Goal: Book appointment/travel/reservation

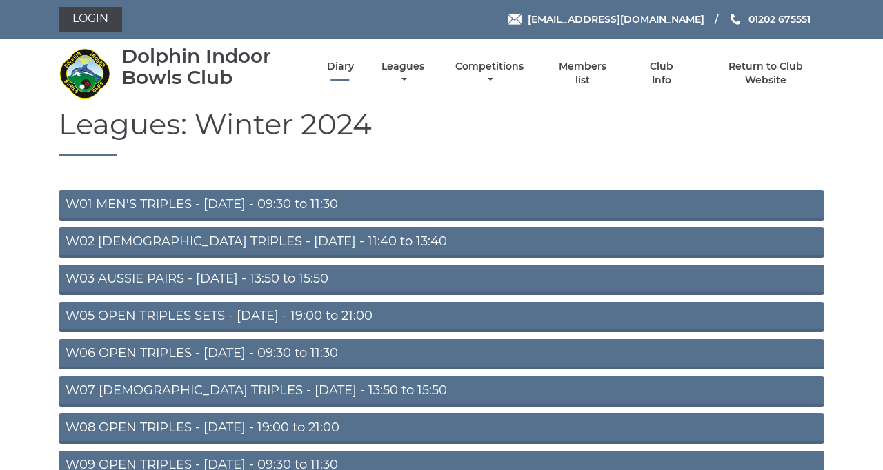
click at [354, 73] on link "Diary" at bounding box center [340, 66] width 27 height 13
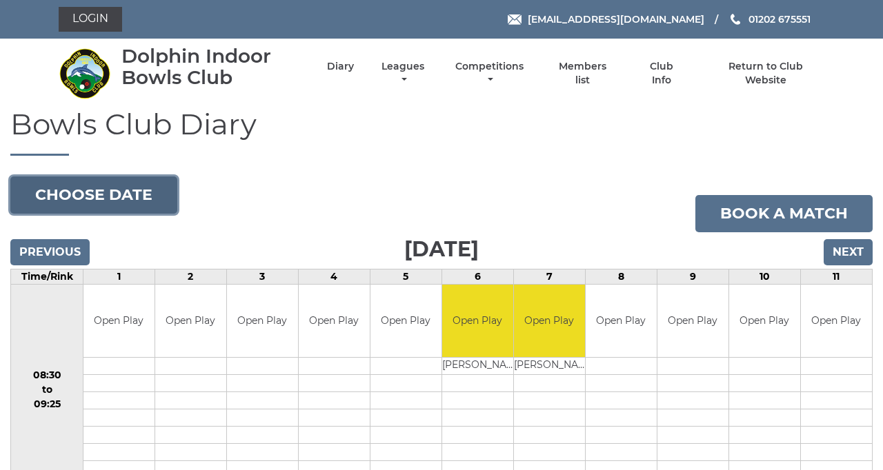
click at [158, 214] on button "Choose date" at bounding box center [93, 195] width 167 height 37
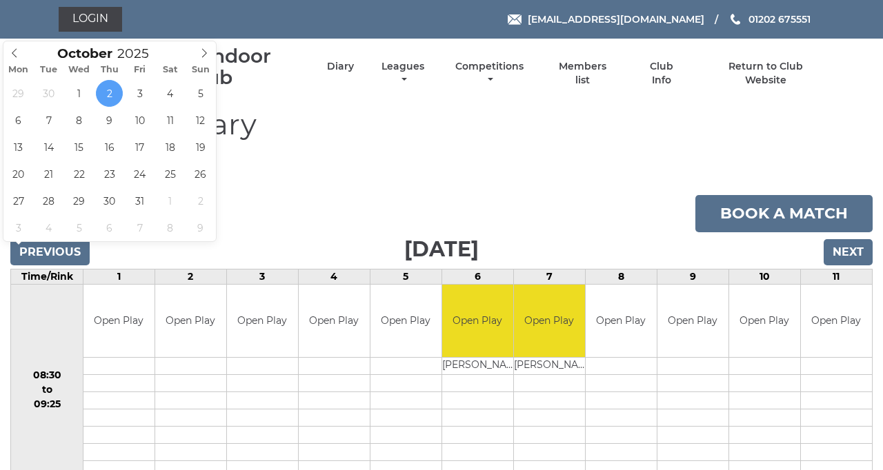
type input "[DATE]"
